Goal: Find specific page/section: Locate a particular part of the current website

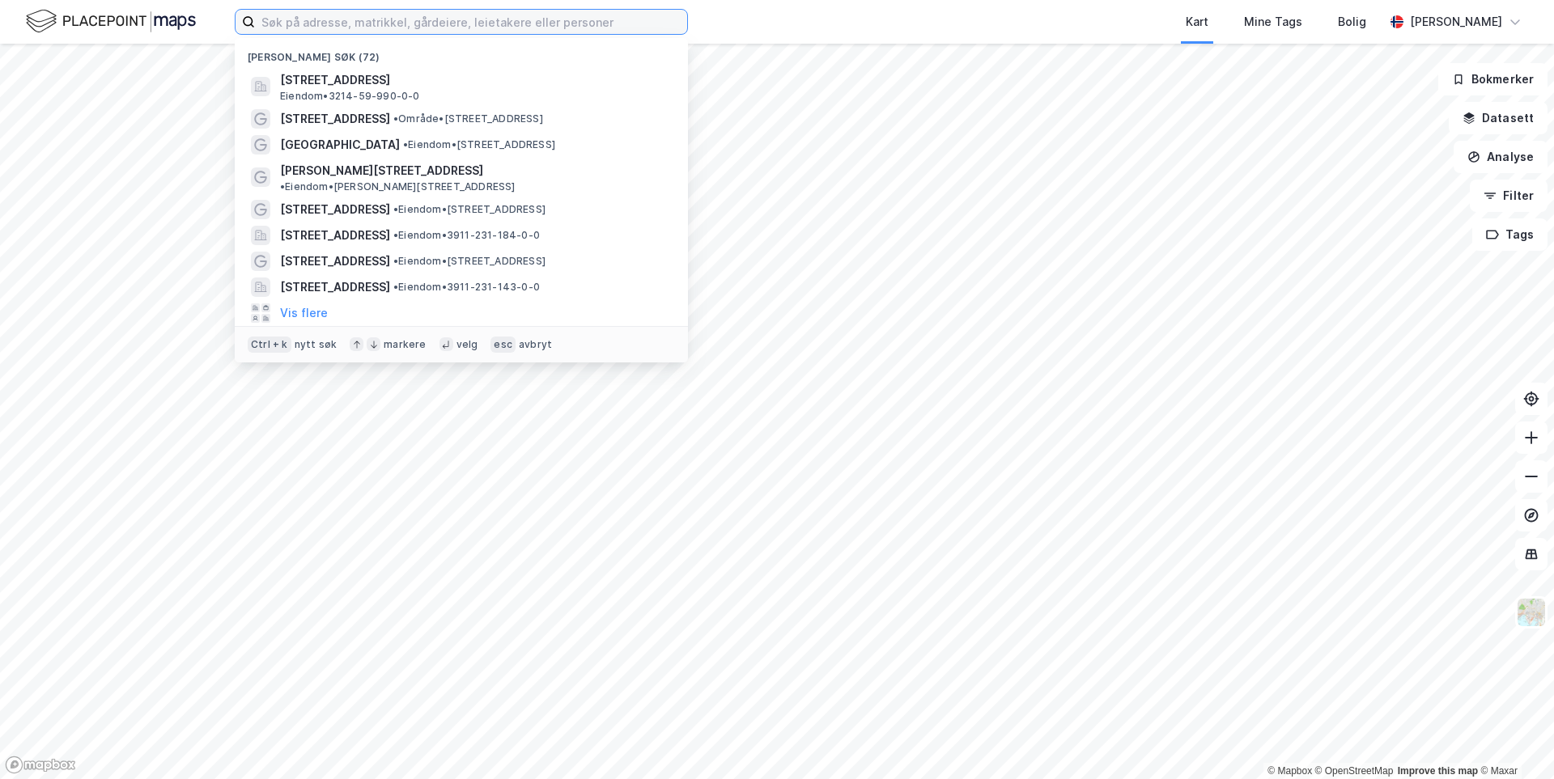
click at [303, 24] on input at bounding box center [471, 22] width 432 height 24
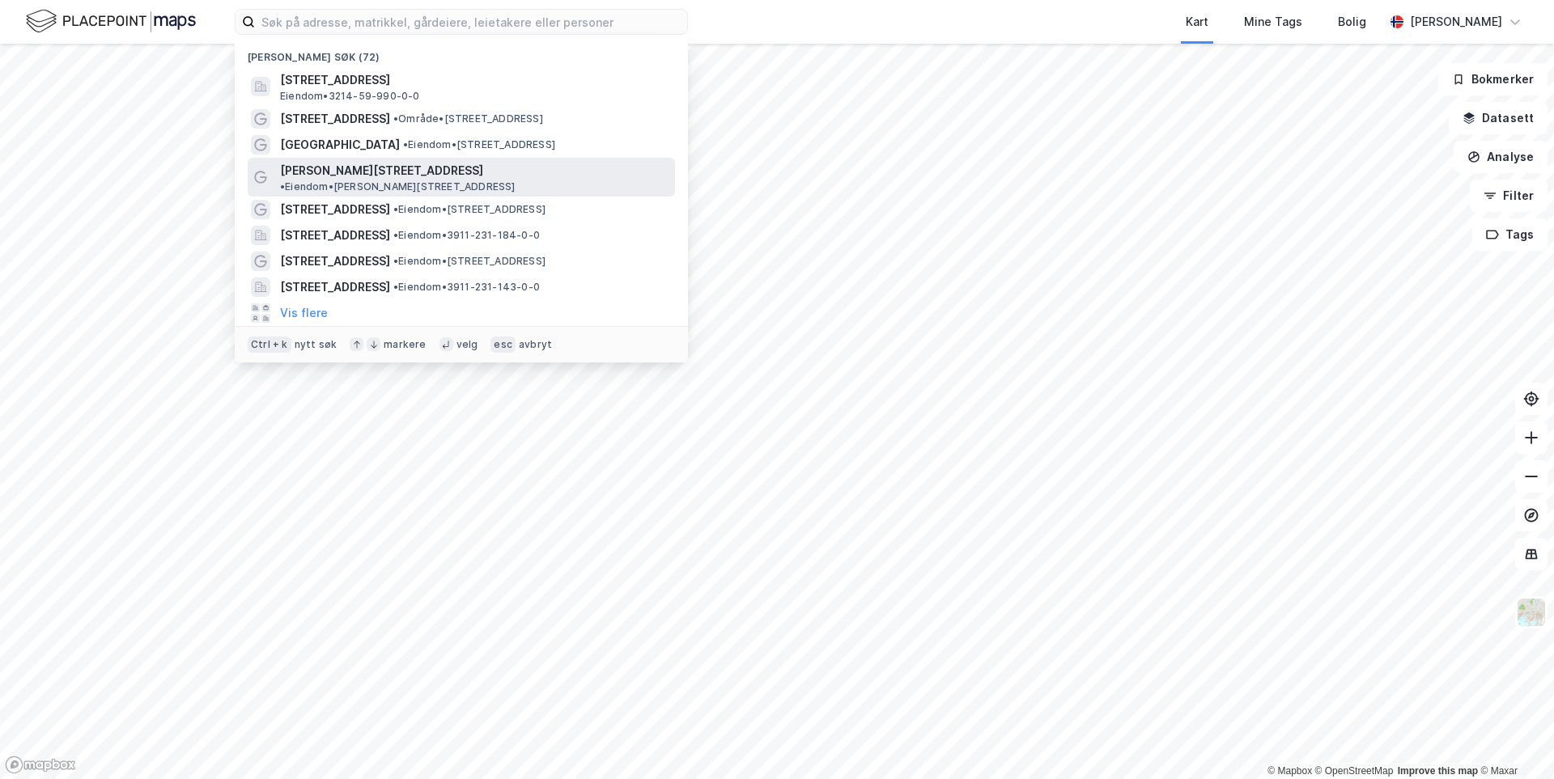
click at [392, 173] on div "[PERSON_NAME][STREET_ADDRESS] • Eiendom • [PERSON_NAME][STREET_ADDRESS]" at bounding box center [476, 177] width 392 height 32
